Goal: Transaction & Acquisition: Purchase product/service

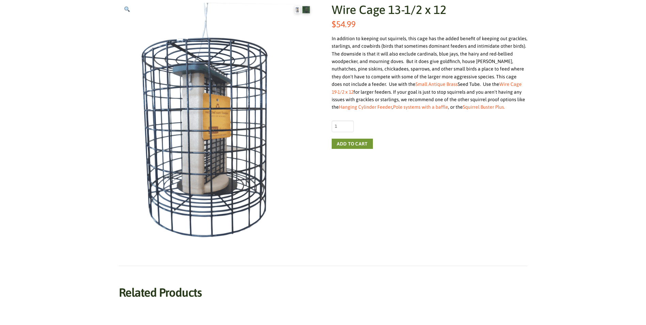
scroll to position [102, 0]
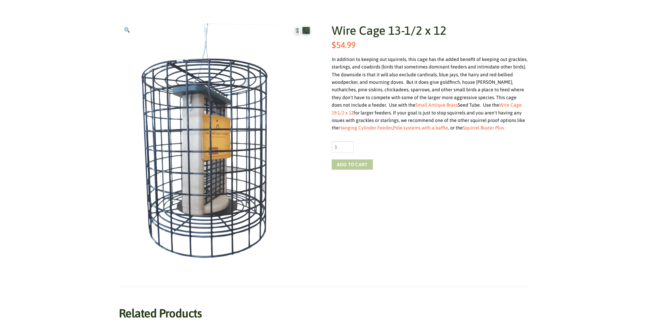
click at [352, 163] on button "Add to cart" at bounding box center [351, 164] width 41 height 10
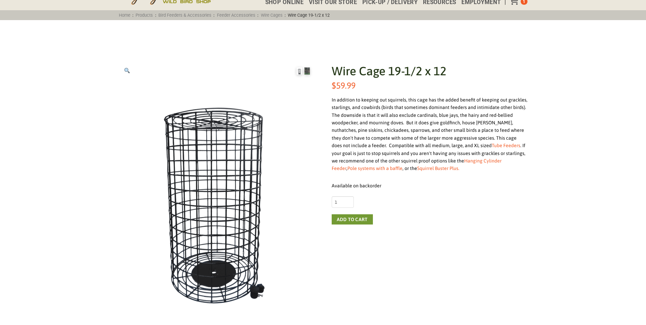
scroll to position [68, 0]
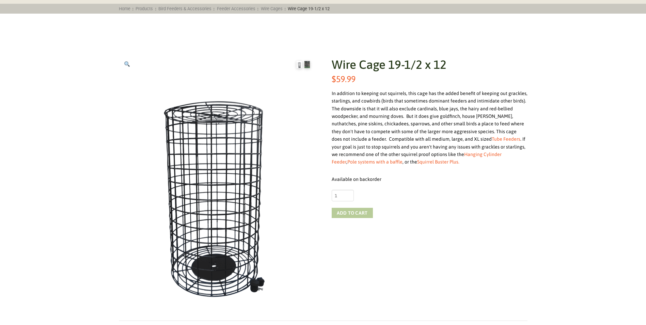
click at [353, 212] on button "Add to cart" at bounding box center [351, 213] width 41 height 10
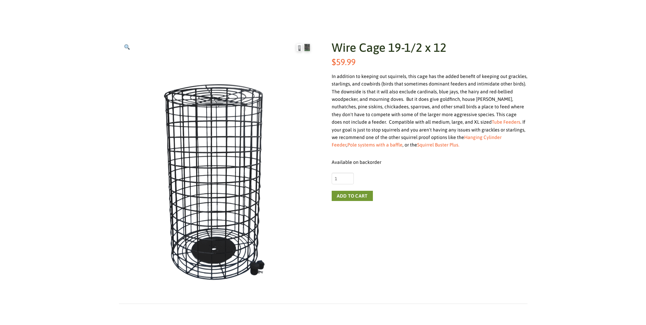
scroll to position [3, 0]
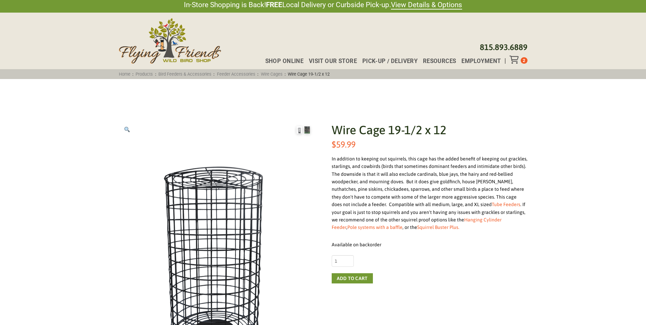
click at [520, 61] on div "Toggle Off Canvas Content" at bounding box center [514, 59] width 11 height 8
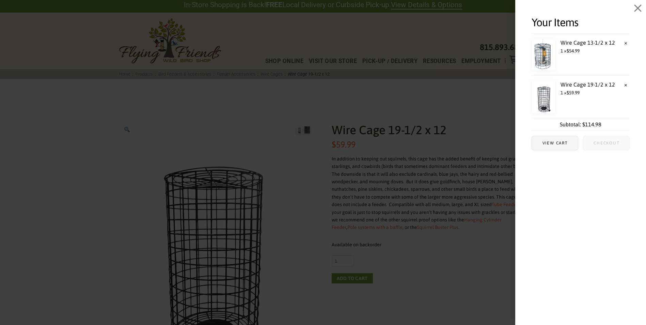
click at [601, 144] on span "Checkout" at bounding box center [606, 143] width 26 height 4
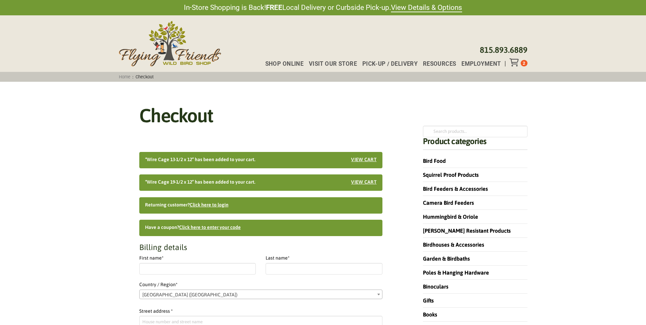
select select "IL"
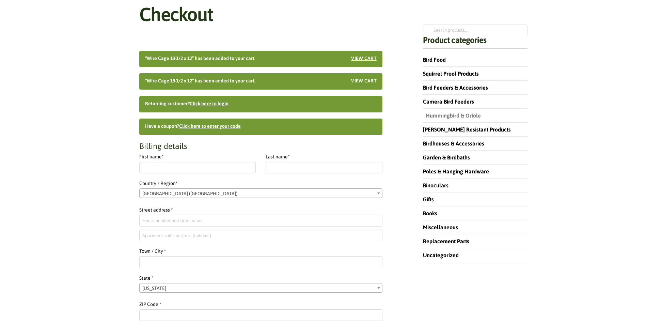
scroll to position [102, 0]
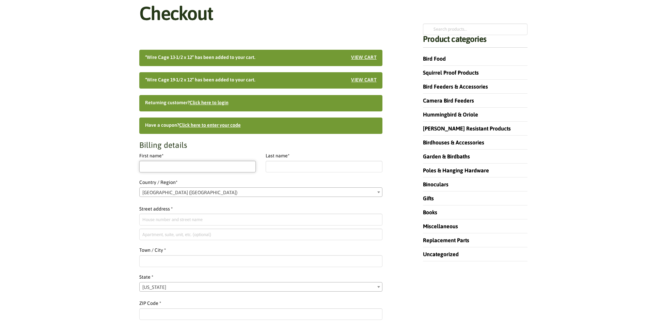
click at [221, 170] on input "First name *" at bounding box center [197, 167] width 117 height 12
type input "[PERSON_NAME]"
type input "[STREET_ADDRESS][PERSON_NAME]"
type input "Knightdale"
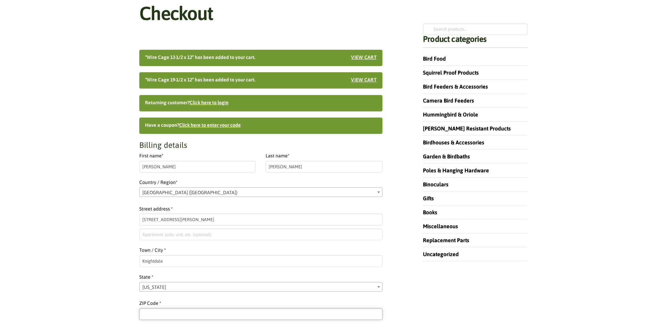
type input "27545"
type input "[PHONE_NUMBER]"
type input "[PERSON_NAME][EMAIL_ADDRESS][PERSON_NAME][DOMAIN_NAME]"
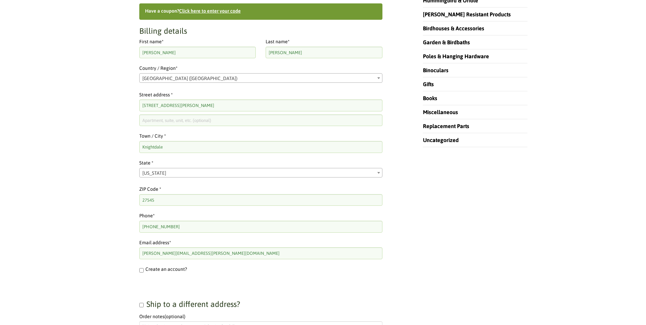
scroll to position [238, 0]
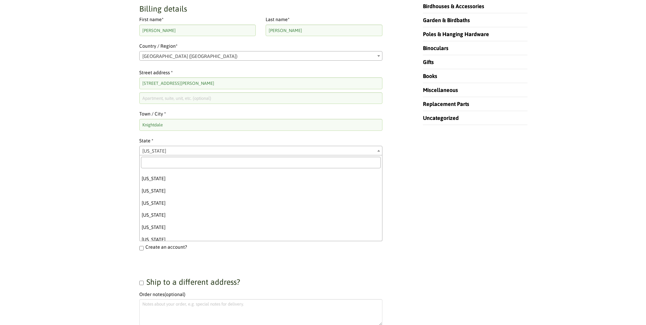
click at [190, 152] on span "[US_STATE]" at bounding box center [261, 151] width 242 height 10
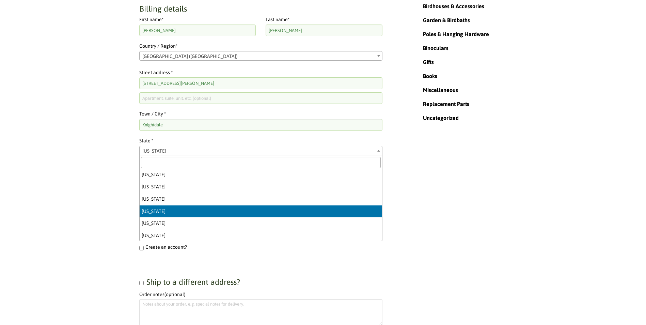
scroll to position [406, 0]
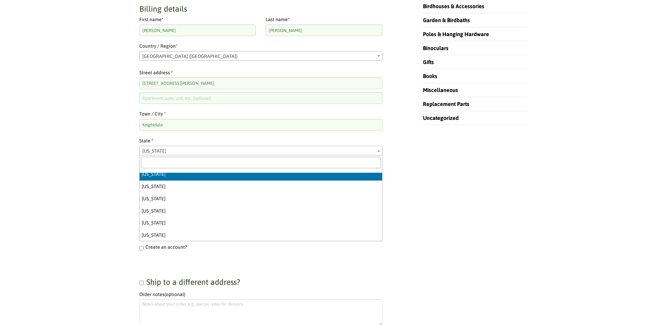
select select "NC"
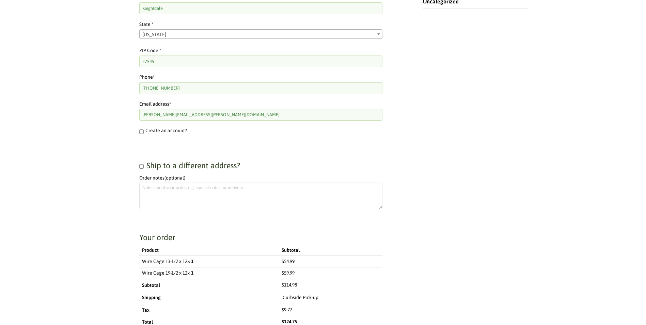
scroll to position [408, 0]
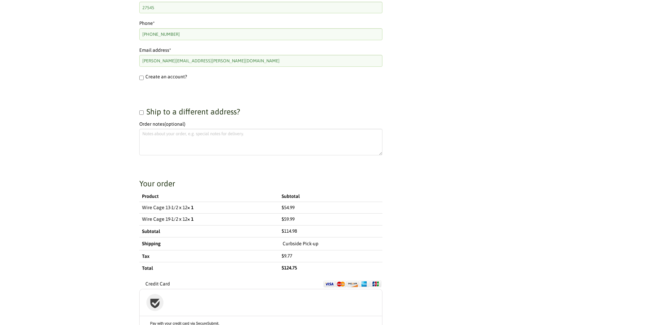
click at [305, 242] on label "Curbside Pick-up" at bounding box center [300, 244] width 36 height 8
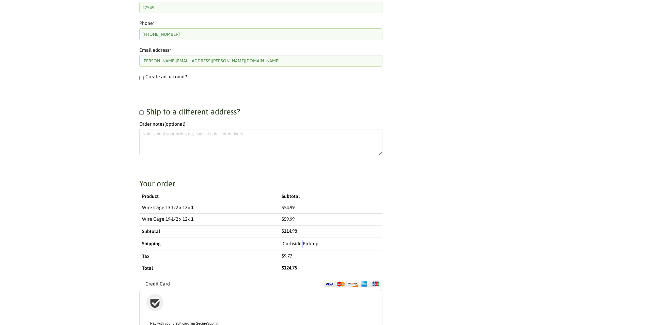
click at [305, 242] on label "Curbside Pick-up" at bounding box center [300, 244] width 36 height 8
click at [141, 224] on td "Wire Cage 19-1/2 x 12 × 1" at bounding box center [209, 219] width 140 height 12
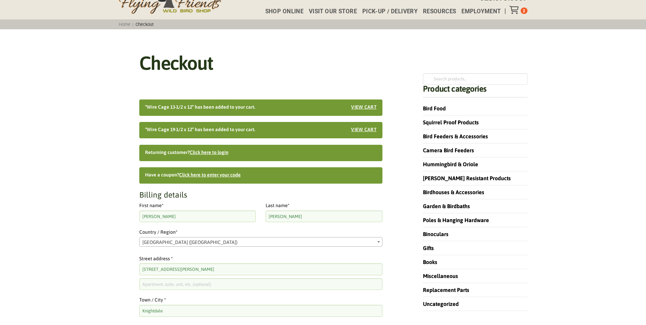
scroll to position [0, 0]
